Goal: Check status

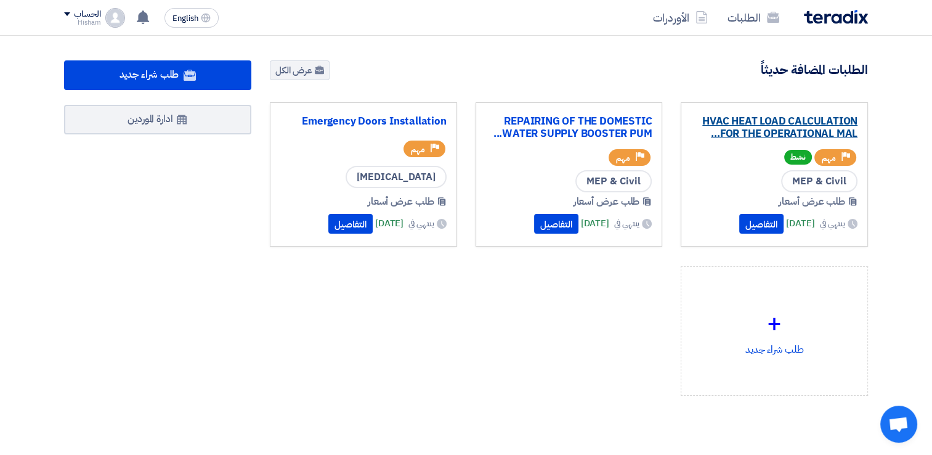
click at [780, 119] on link "HVAC HEAT LOAD CALCULATION FOR THE OPERATIONAL MAL..." at bounding box center [774, 127] width 166 height 25
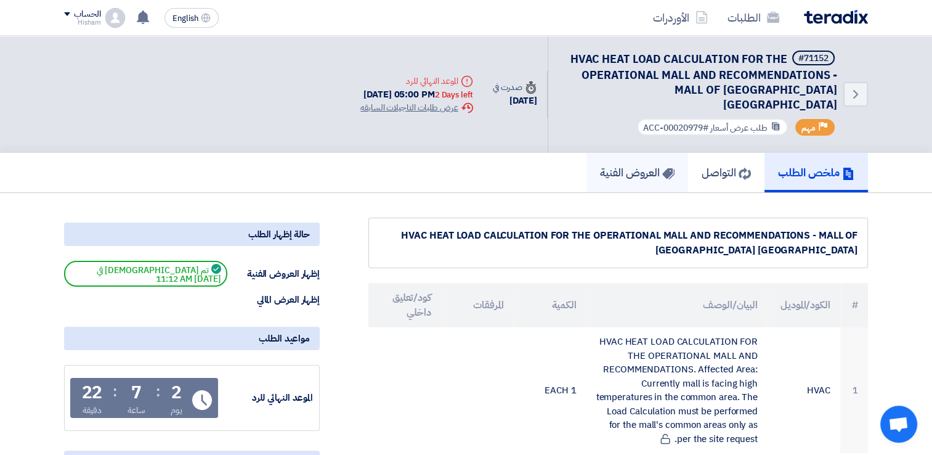
click at [600, 165] on h5 "العروض الفنية" at bounding box center [637, 172] width 75 height 14
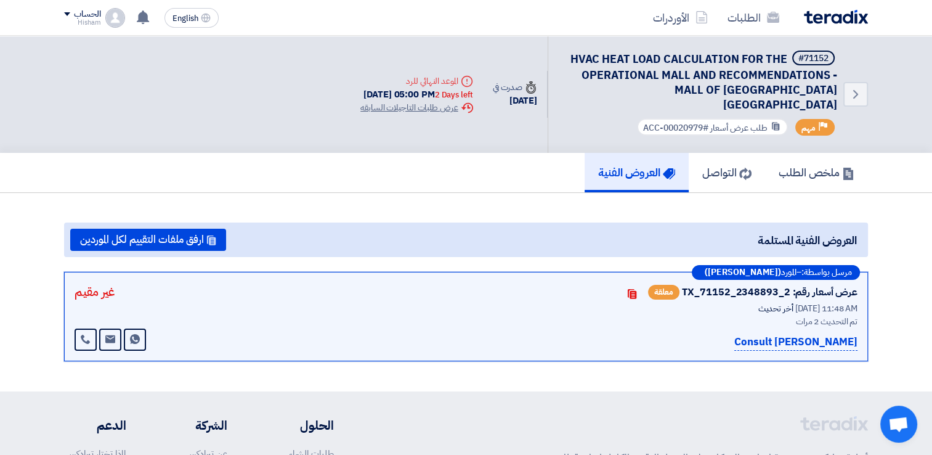
click at [825, 334] on p "[PERSON_NAME] Consult" at bounding box center [795, 342] width 123 height 17
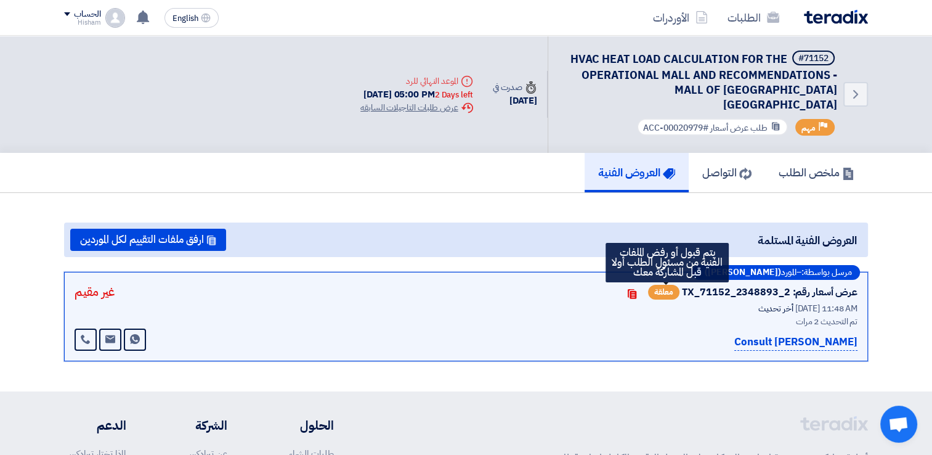
click at [655, 285] on span "معلقة" at bounding box center [663, 292] width 31 height 15
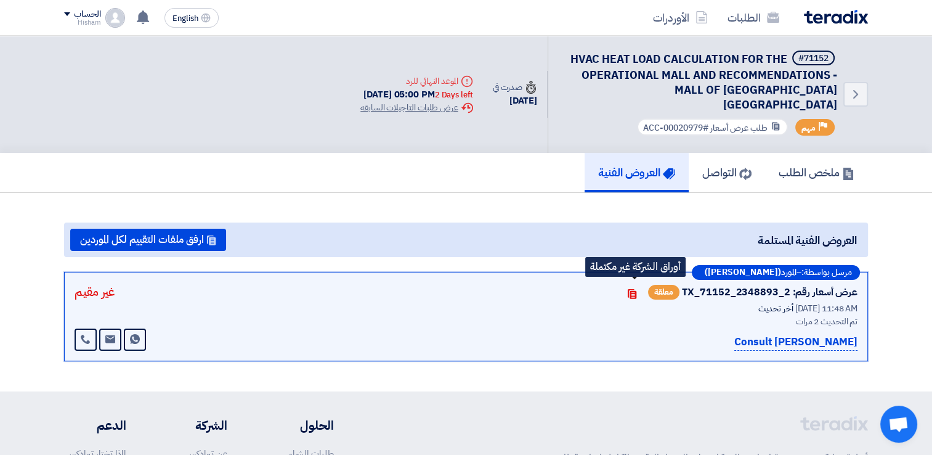
click at [633, 289] on icon "Contacts" at bounding box center [632, 294] width 10 height 10
click at [711, 165] on h5 "التواصل" at bounding box center [726, 172] width 49 height 14
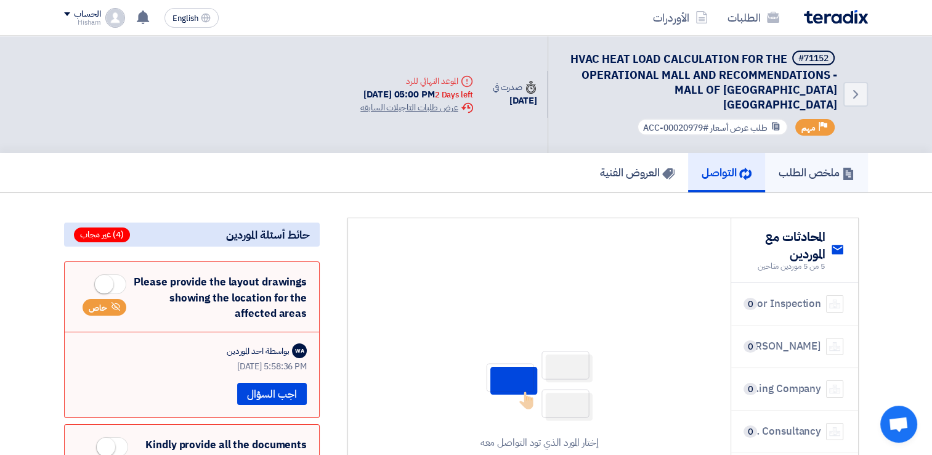
click at [807, 165] on h5 "ملخص الطلب" at bounding box center [817, 172] width 76 height 14
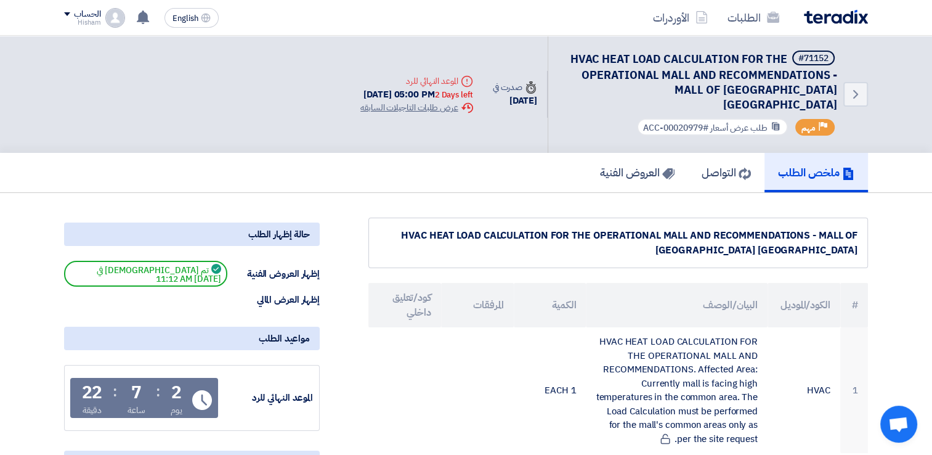
click at [838, 18] on img at bounding box center [836, 17] width 64 height 14
